Goal: Task Accomplishment & Management: Use online tool/utility

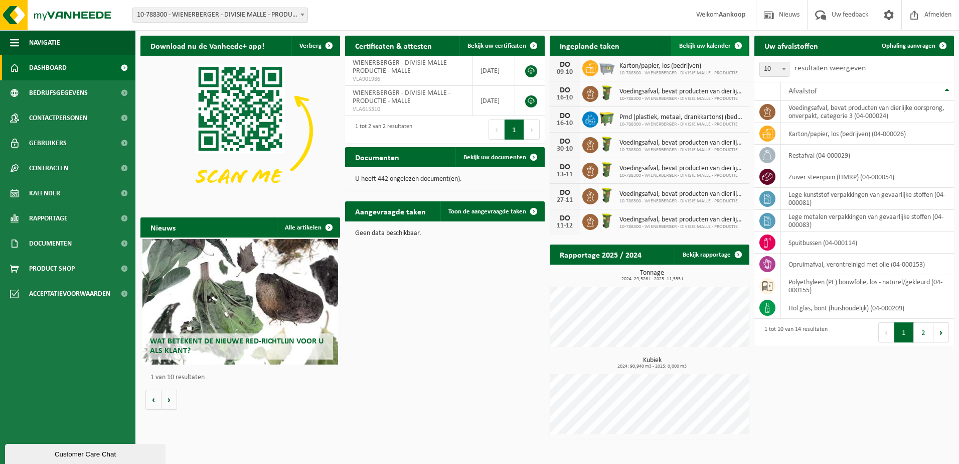
click at [718, 44] on span "Bekijk uw kalender" at bounding box center [705, 46] width 52 height 7
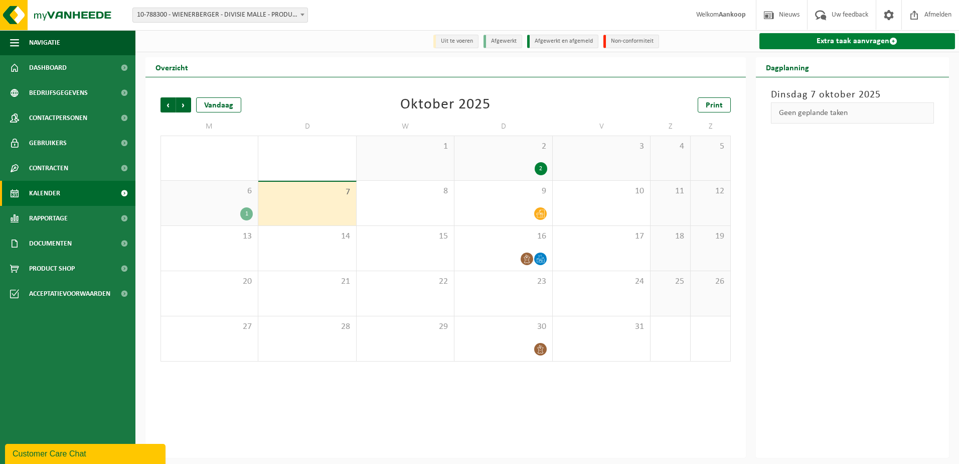
click at [829, 41] on link "Extra taak aanvragen" at bounding box center [857, 41] width 196 height 16
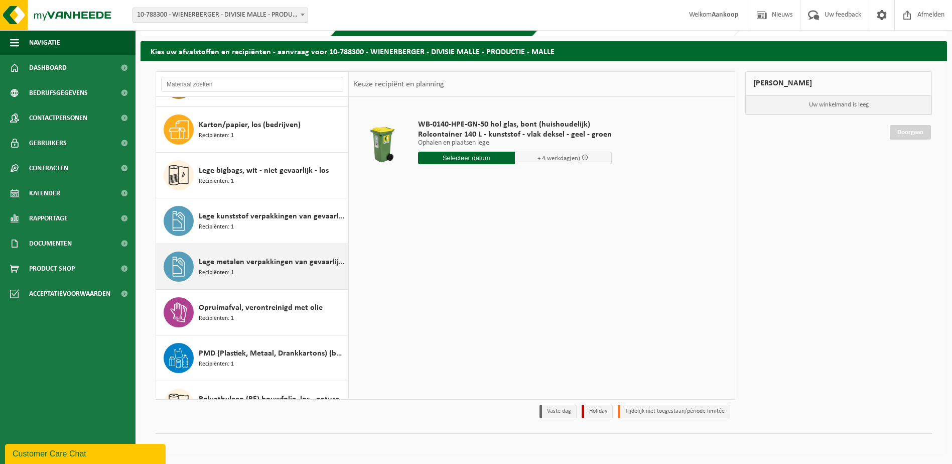
scroll to position [141, 0]
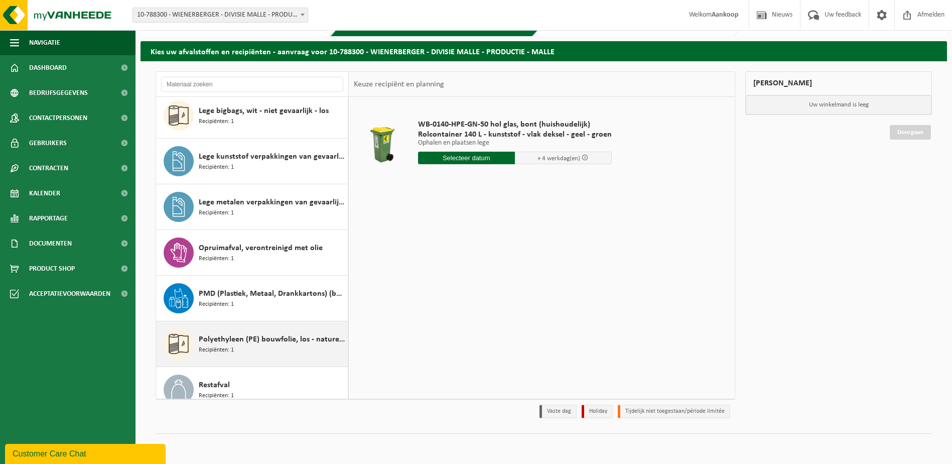
click at [263, 342] on span "Polyethyleen (PE) bouwfolie, los - naturel/gekleurd" at bounding box center [272, 339] width 146 height 12
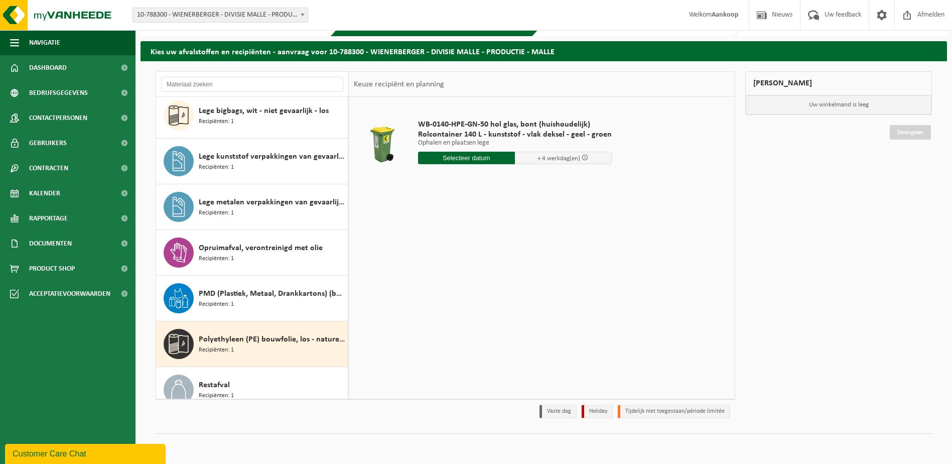
scroll to position [291, 0]
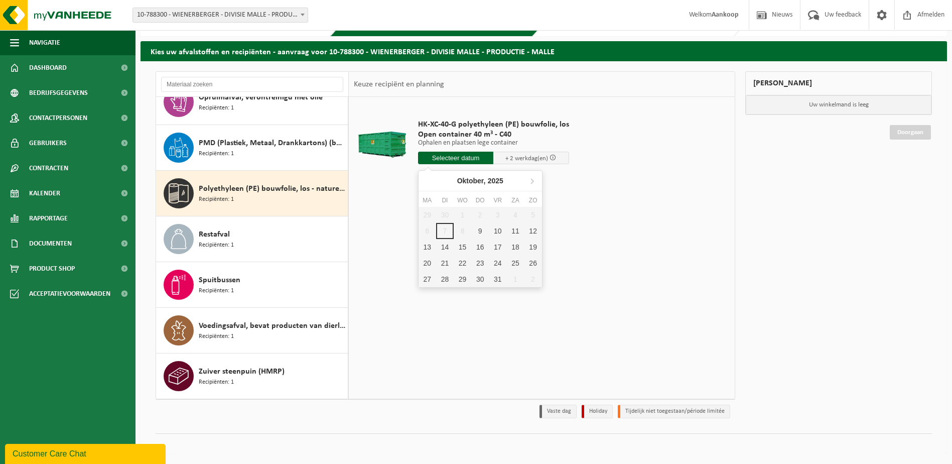
click at [456, 159] on input "text" at bounding box center [456, 157] width 76 height 13
click at [479, 228] on div "9" at bounding box center [480, 231] width 18 height 16
type input "Van 2025-10-09"
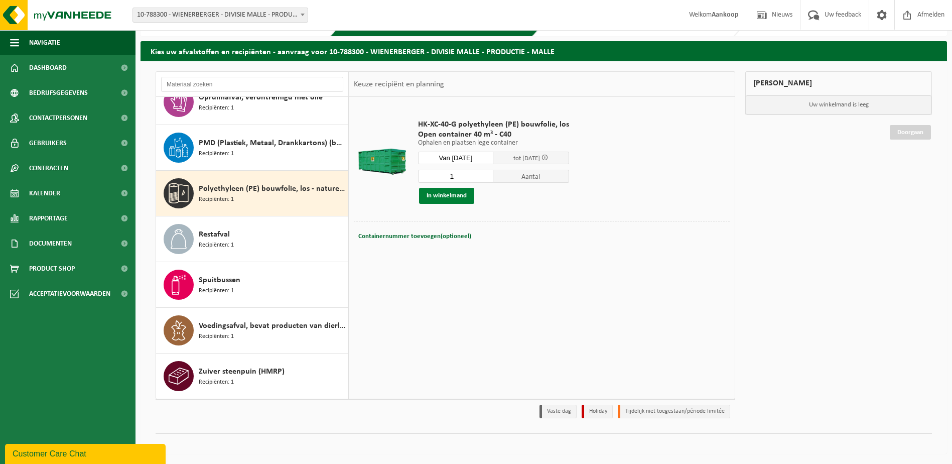
click at [442, 200] on button "In winkelmand" at bounding box center [446, 196] width 55 height 16
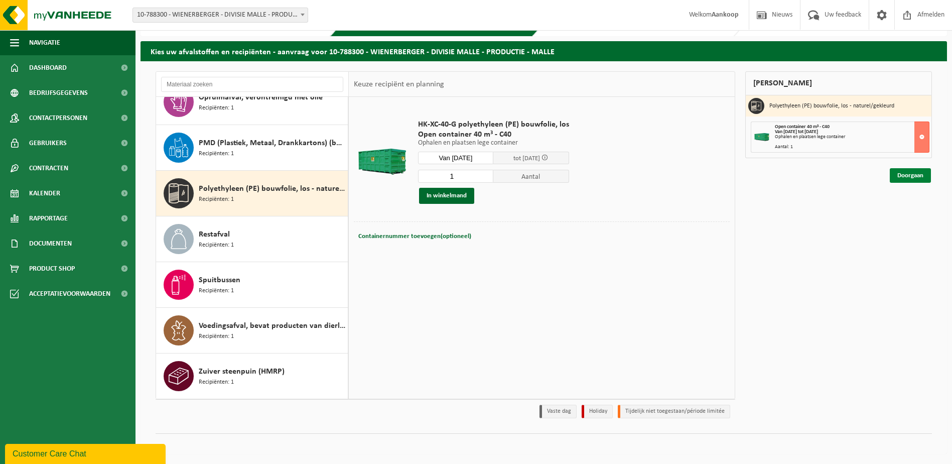
click at [904, 174] on link "Doorgaan" at bounding box center [909, 175] width 41 height 15
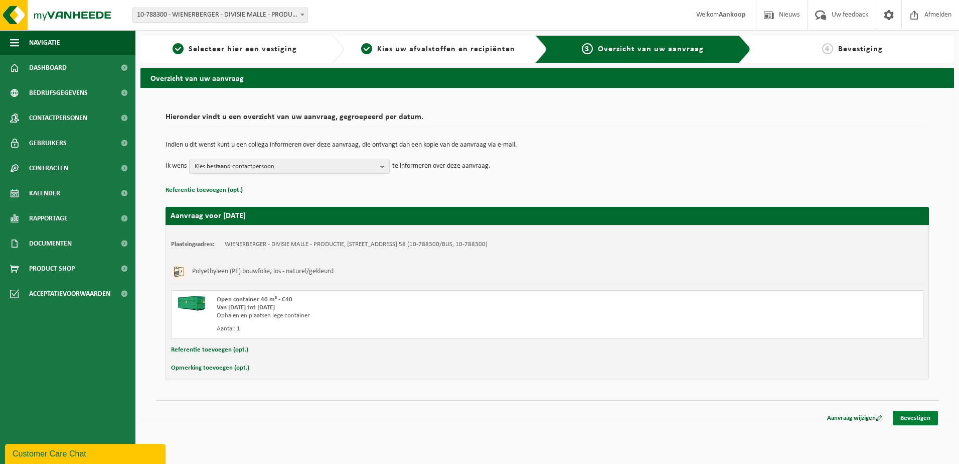
click at [913, 418] on link "Bevestigen" at bounding box center [915, 417] width 45 height 15
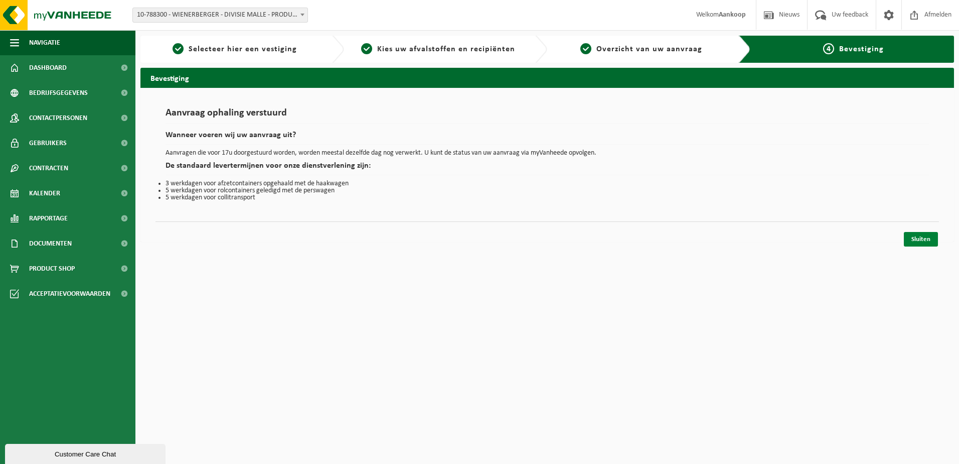
drag, startPoint x: 911, startPoint y: 242, endPoint x: 904, endPoint y: 245, distance: 7.6
click at [910, 242] on link "Sluiten" at bounding box center [921, 239] width 34 height 15
